Goal: Ask a question

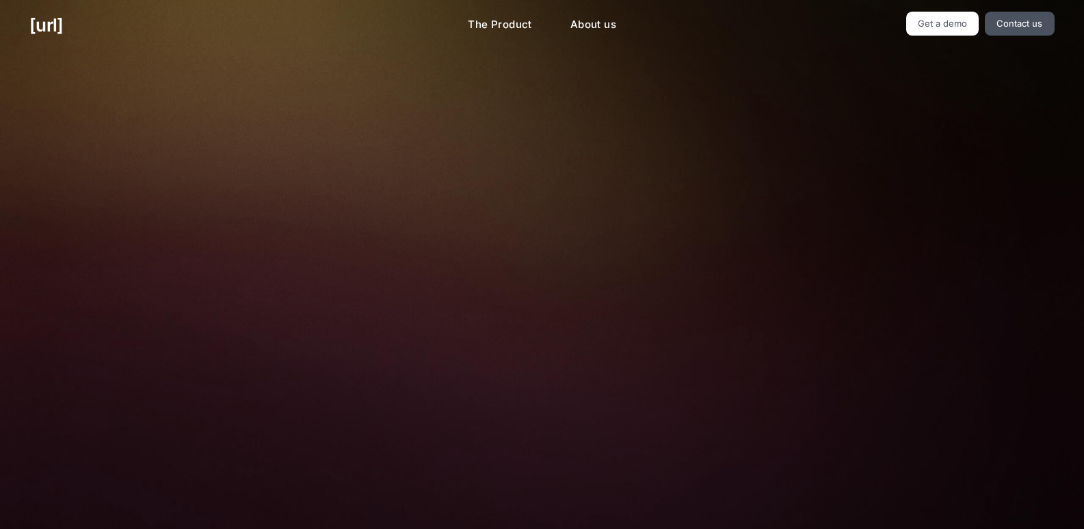
click at [414, 281] on img at bounding box center [542, 307] width 454 height 306
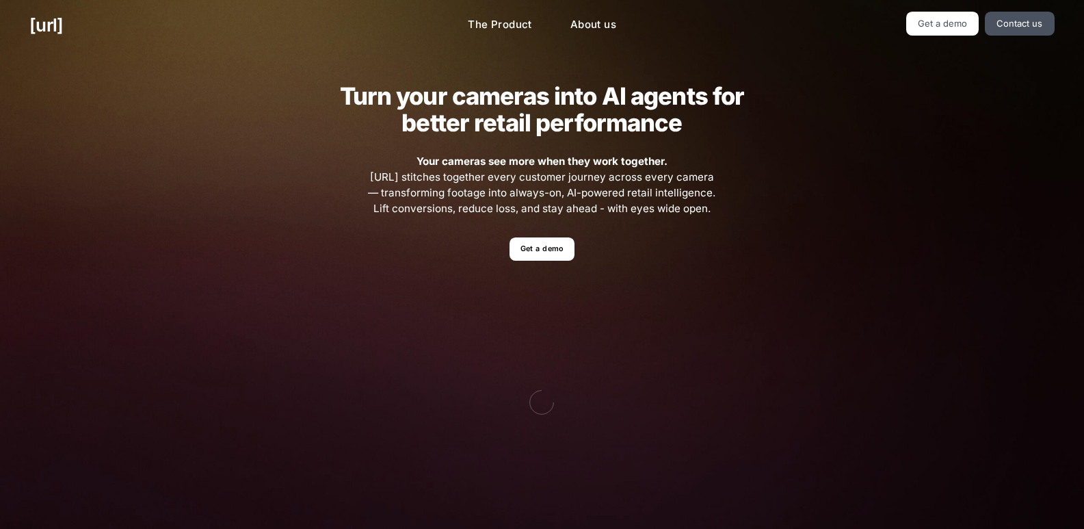
drag, startPoint x: 214, startPoint y: 322, endPoint x: 545, endPoint y: 298, distance: 331.3
click at [545, 298] on img at bounding box center [542, 402] width 558 height 226
click at [538, 237] on link "Get a demo" at bounding box center [542, 249] width 65 height 24
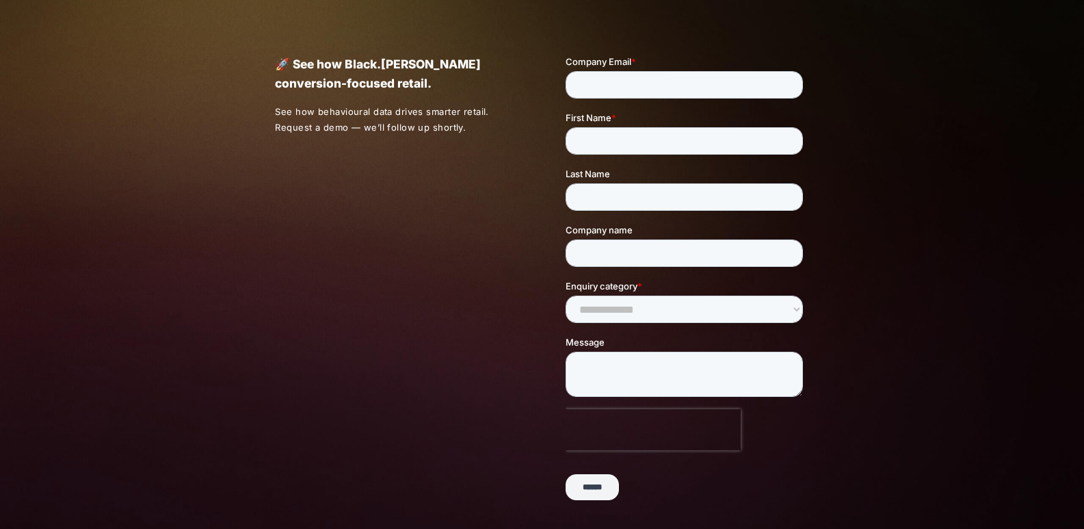
scroll to position [311, 0]
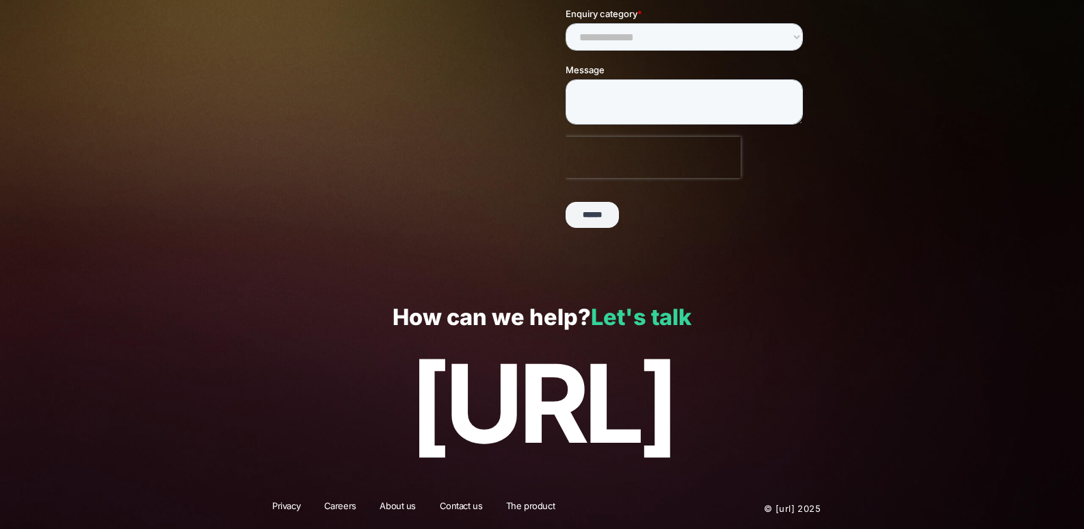
click at [677, 319] on link "Let's talk" at bounding box center [641, 317] width 101 height 27
click at [296, 506] on link "Privacy" at bounding box center [286, 508] width 46 height 18
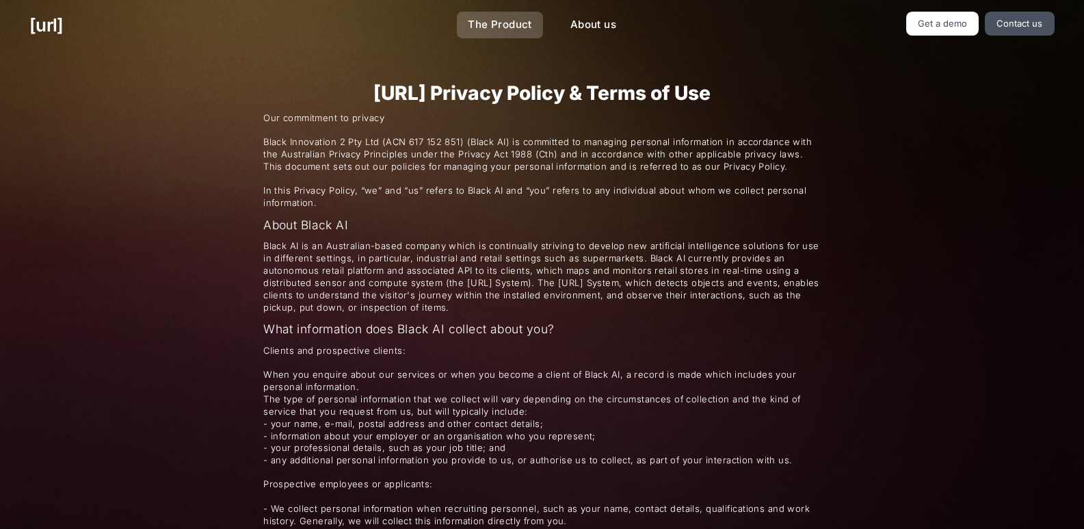
click at [537, 21] on link "The Product" at bounding box center [500, 25] width 86 height 27
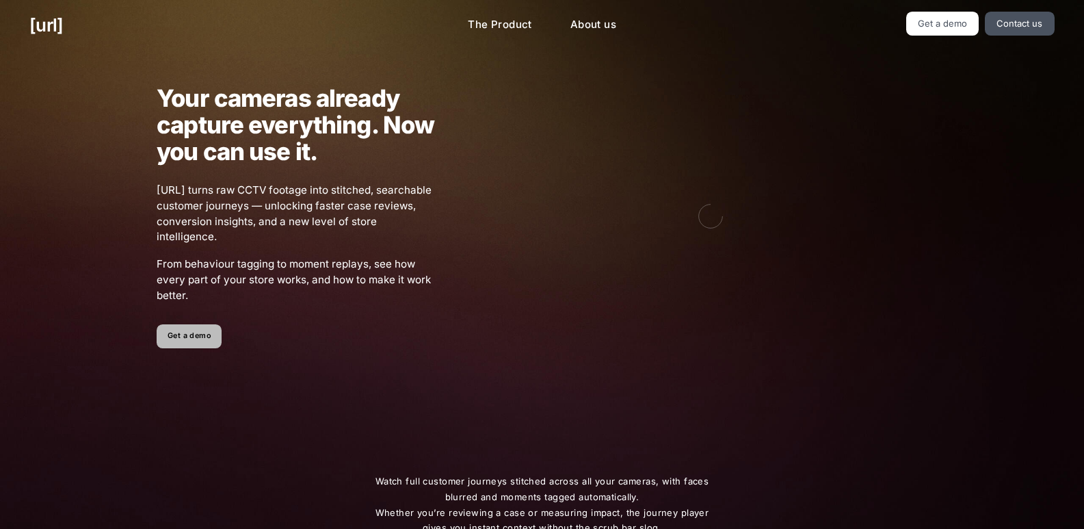
click at [196, 333] on link "Get a demo" at bounding box center [189, 336] width 65 height 24
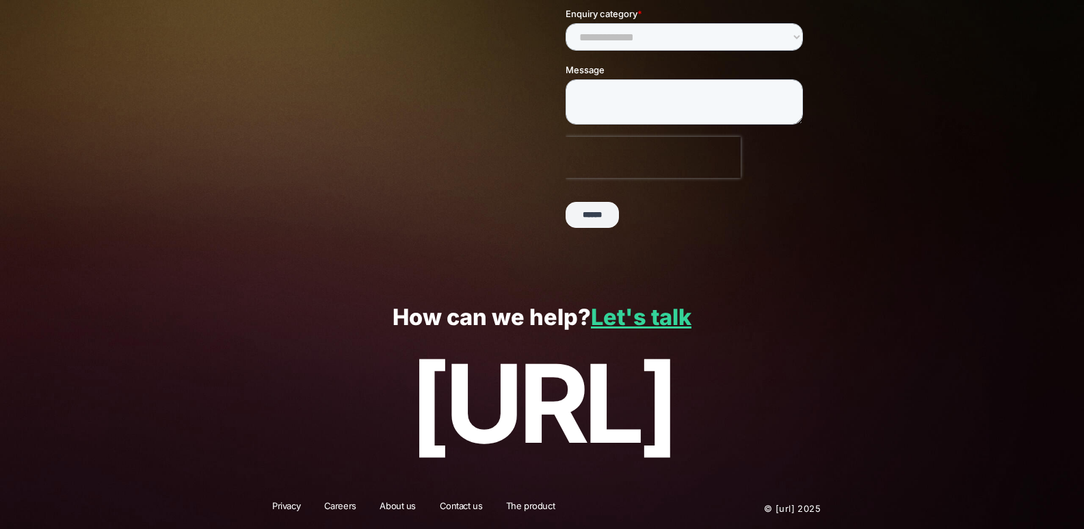
scroll to position [174, 0]
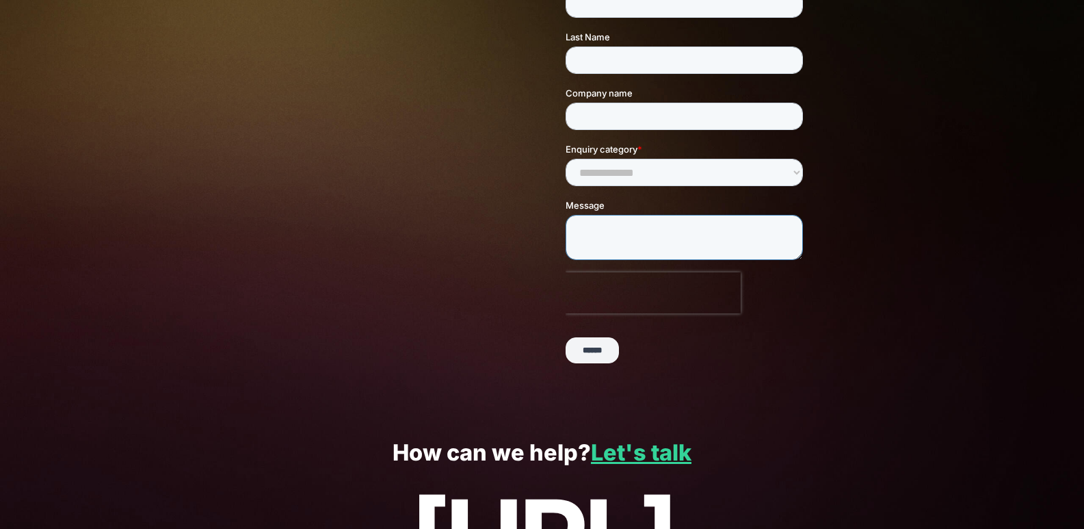
click at [586, 218] on textarea "Message" at bounding box center [684, 237] width 237 height 45
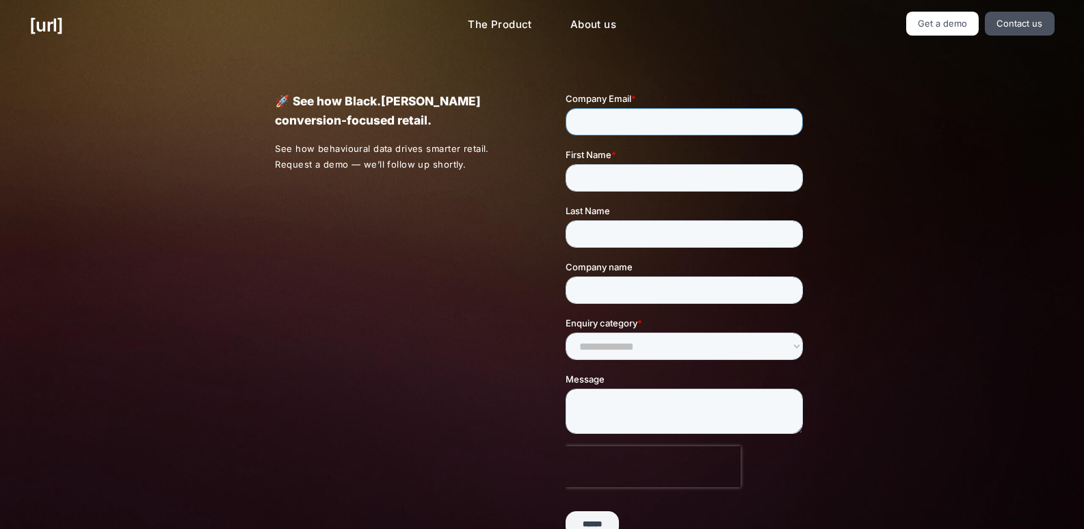
click at [601, 133] on input "Company Email *" at bounding box center [684, 121] width 237 height 27
type input "****"
click at [622, 184] on input "*" at bounding box center [684, 177] width 237 height 27
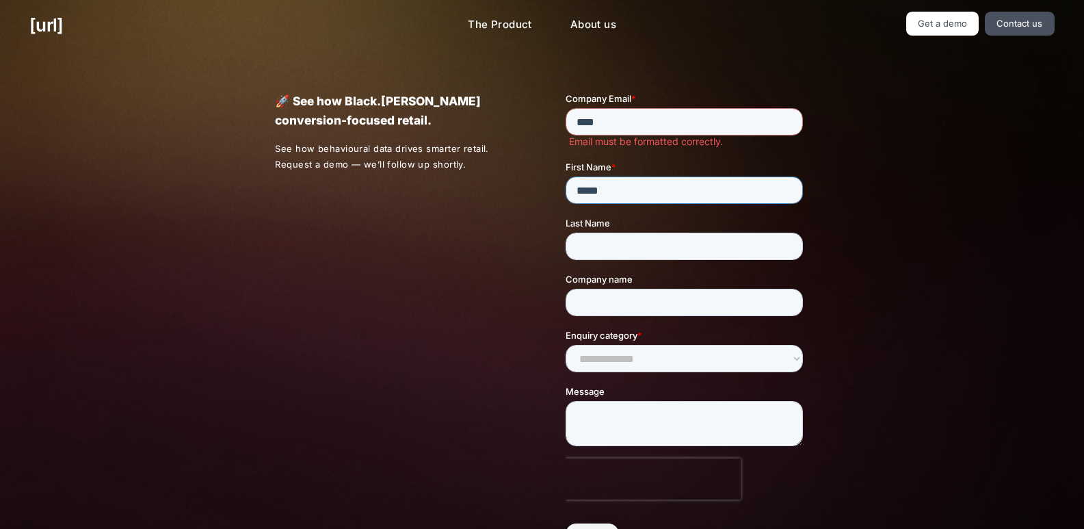
type input "*****"
click at [614, 237] on input "Last Name" at bounding box center [684, 246] width 237 height 27
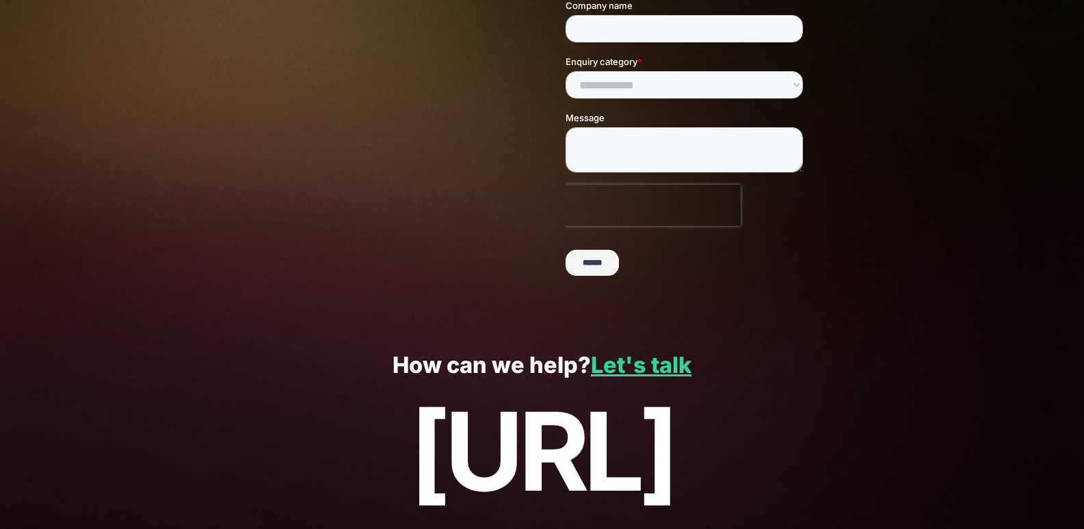
scroll to position [323, 0]
